Goal: Use online tool/utility: Utilize a website feature to perform a specific function

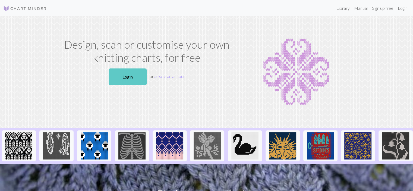
click at [133, 78] on link "Login" at bounding box center [128, 76] width 38 height 17
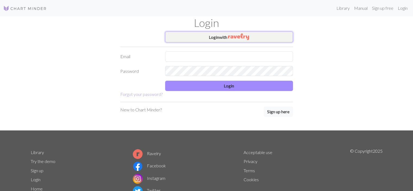
click at [218, 37] on button "Login with" at bounding box center [229, 36] width 128 height 11
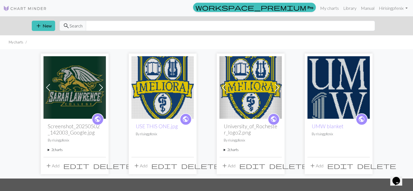
click at [76, 94] on img at bounding box center [74, 87] width 62 height 62
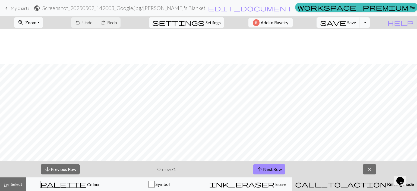
scroll to position [380, 0]
click at [36, 21] on span "Zoom" at bounding box center [30, 22] width 11 height 5
click at [41, 34] on button "Fit all" at bounding box center [35, 34] width 43 height 9
click at [36, 21] on span "Zoom" at bounding box center [30, 22] width 11 height 5
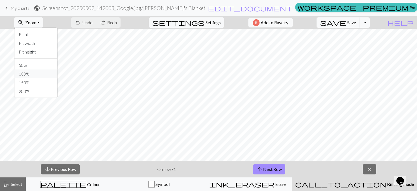
click at [35, 71] on button "100%" at bounding box center [35, 73] width 43 height 9
click at [275, 170] on button "arrow_upward Next Row" at bounding box center [269, 169] width 32 height 10
click at [355, 27] on button "save Save Save" at bounding box center [337, 22] width 43 height 10
click at [356, 23] on span "Save" at bounding box center [351, 22] width 9 height 5
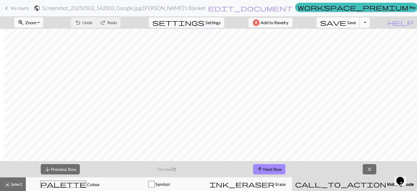
click at [357, 24] on button "save Save Save" at bounding box center [337, 22] width 43 height 10
click at [271, 165] on button "arrow_upward Next Row" at bounding box center [269, 169] width 32 height 10
click at [356, 20] on span "Save" at bounding box center [351, 22] width 9 height 5
click at [357, 21] on button "save Save Save" at bounding box center [337, 22] width 43 height 10
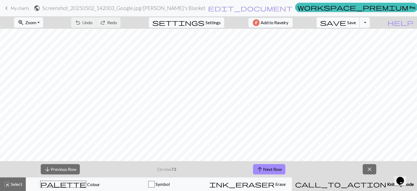
click at [346, 21] on span "save" at bounding box center [333, 23] width 26 height 8
click at [346, 22] on span "save" at bounding box center [333, 23] width 26 height 8
click at [346, 23] on span "save" at bounding box center [333, 23] width 26 height 8
click at [356, 23] on span "Save" at bounding box center [351, 22] width 9 height 5
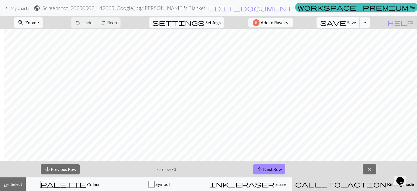
click at [356, 23] on span "Save" at bounding box center [351, 22] width 9 height 5
